Goal: Task Accomplishment & Management: Use online tool/utility

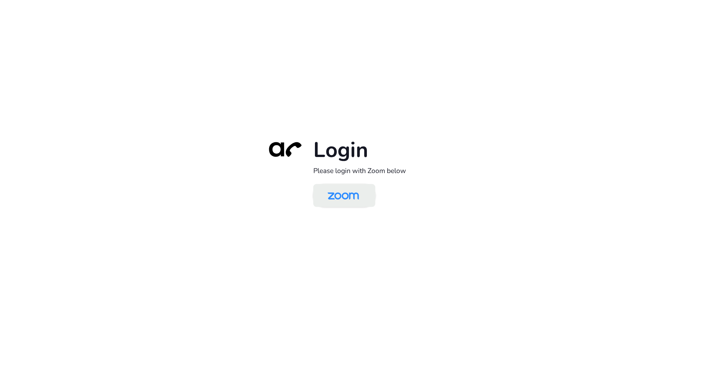
click at [336, 196] on img at bounding box center [343, 195] width 45 height 21
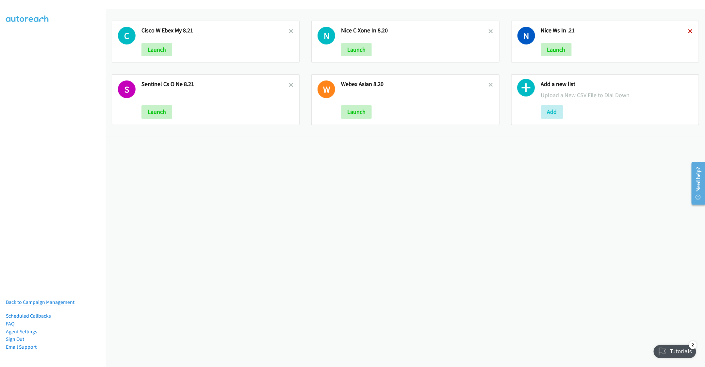
click at [689, 31] on icon at bounding box center [691, 31] width 5 height 5
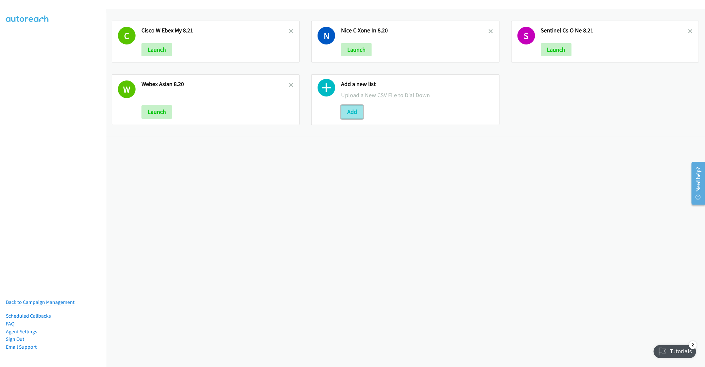
click at [346, 107] on button "Add" at bounding box center [352, 111] width 22 height 13
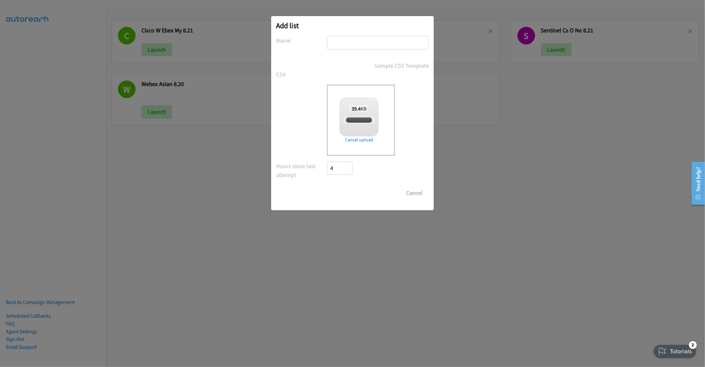
checkbox input "true"
click at [343, 43] on input "text" at bounding box center [378, 42] width 102 height 13
type input "Cisco WebEx MY 8.21"
click at [347, 195] on input "Save List" at bounding box center [344, 192] width 34 height 13
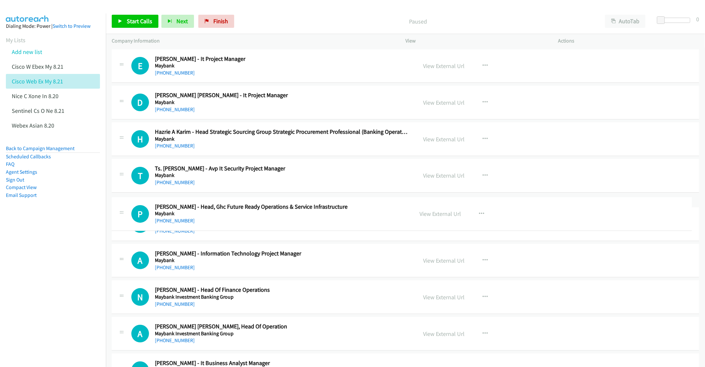
drag, startPoint x: 433, startPoint y: 217, endPoint x: 493, endPoint y: 317, distance: 117.3
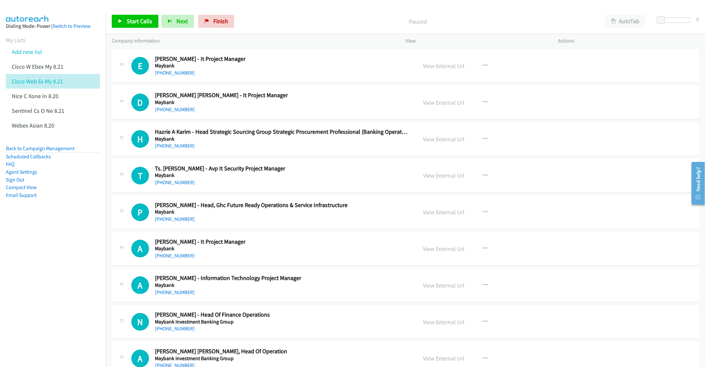
click at [32, 291] on nav "Dialing Mode: Power | Switch to Preview My Lists Add new list Cisco W Ebex My 8…" at bounding box center [53, 196] width 106 height 367
